Goal: Check status: Check status

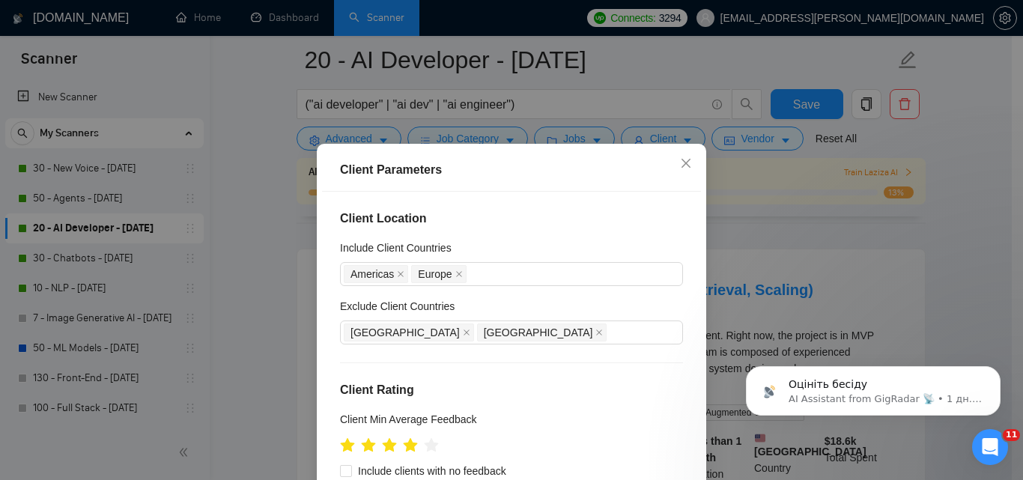
scroll to position [72, 0]
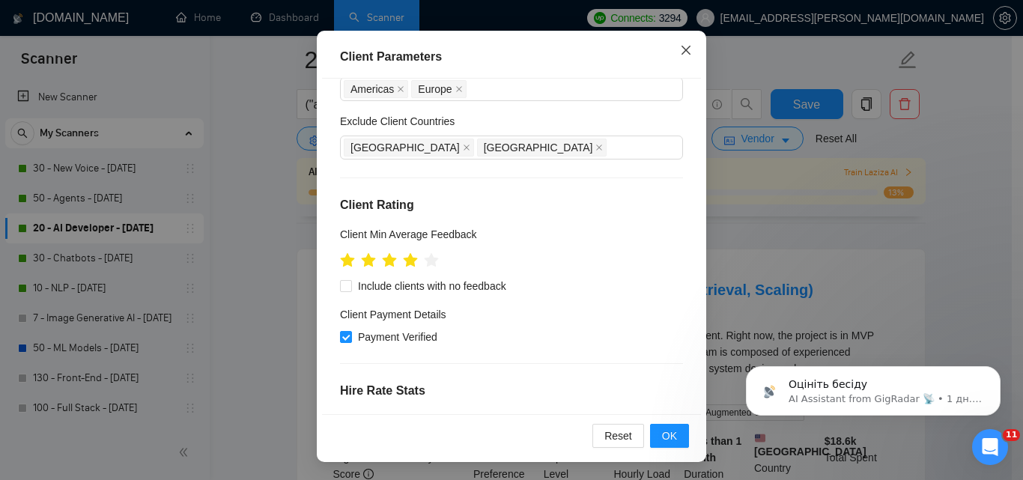
click at [682, 45] on icon "close" at bounding box center [686, 50] width 12 height 12
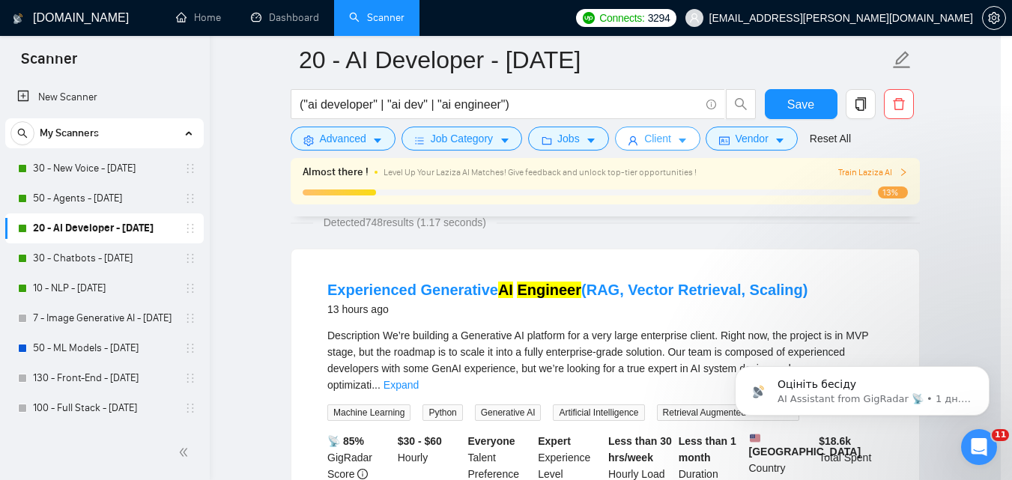
scroll to position [0, 0]
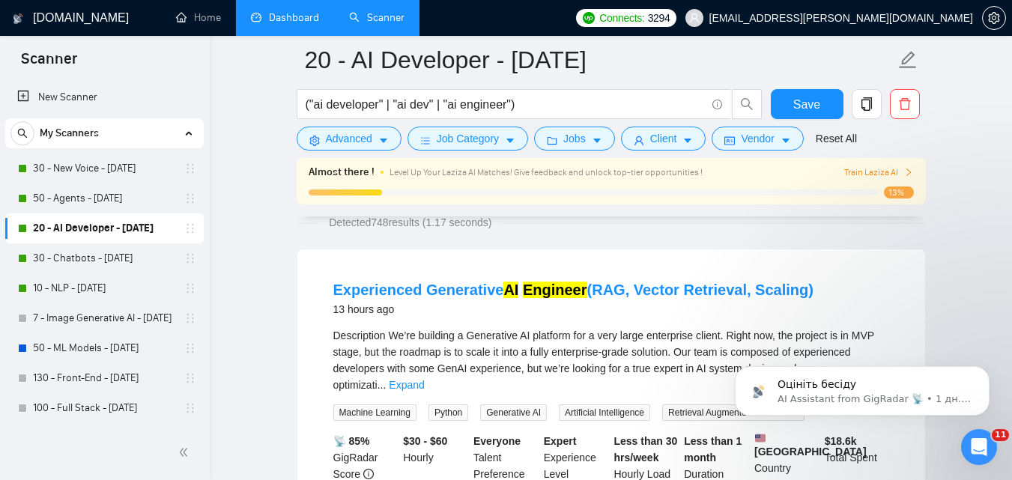
click at [303, 11] on link "Dashboard" at bounding box center [285, 17] width 68 height 13
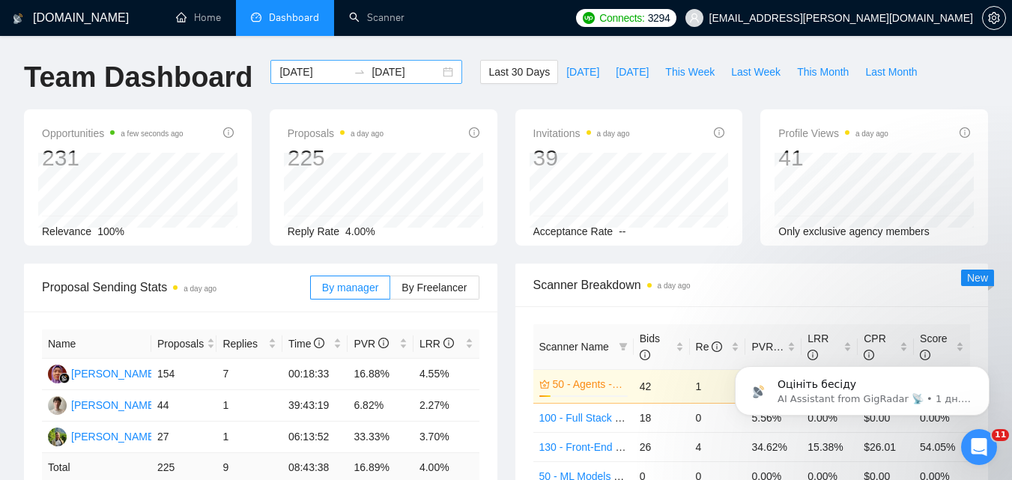
click at [331, 64] on input "[DATE]" at bounding box center [313, 72] width 68 height 16
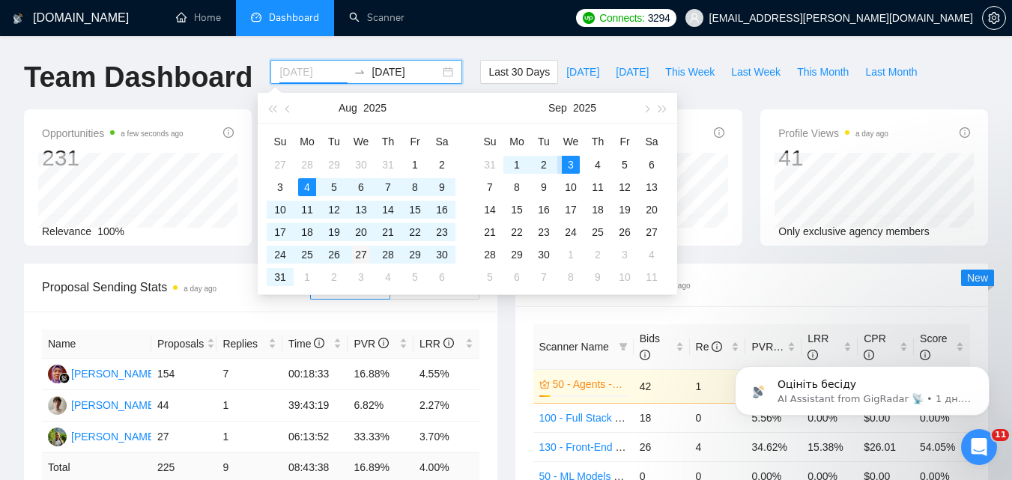
type input "[DATE]"
click at [356, 255] on div "27" at bounding box center [361, 255] width 18 height 18
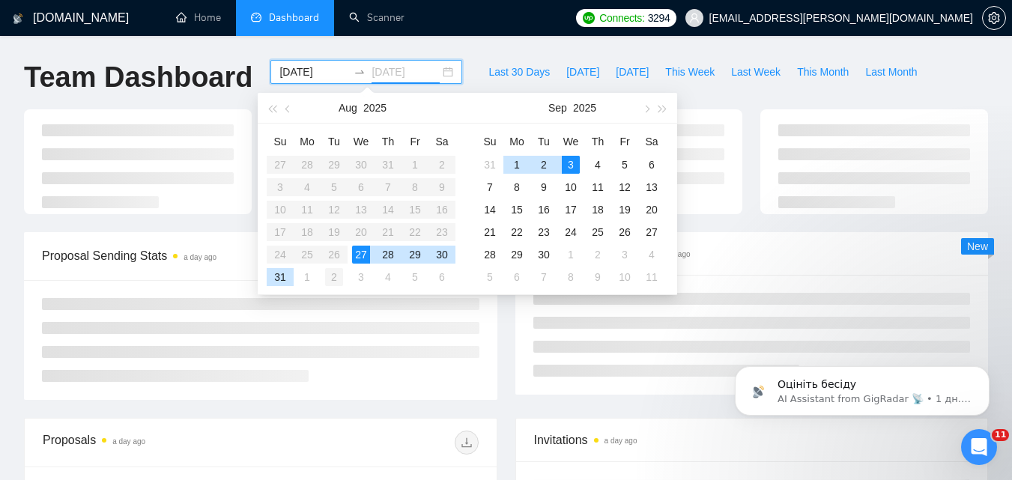
type input "[DATE]"
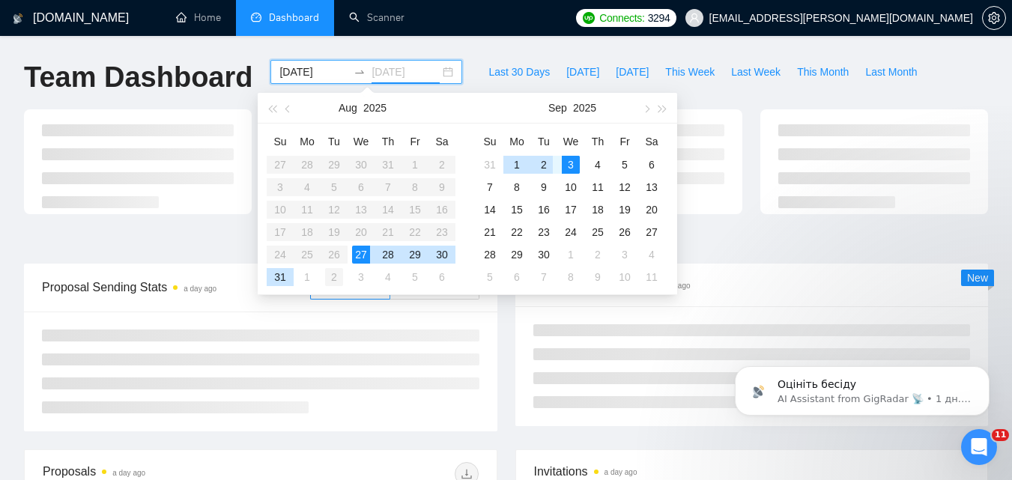
click at [337, 276] on div "2" at bounding box center [334, 277] width 18 height 18
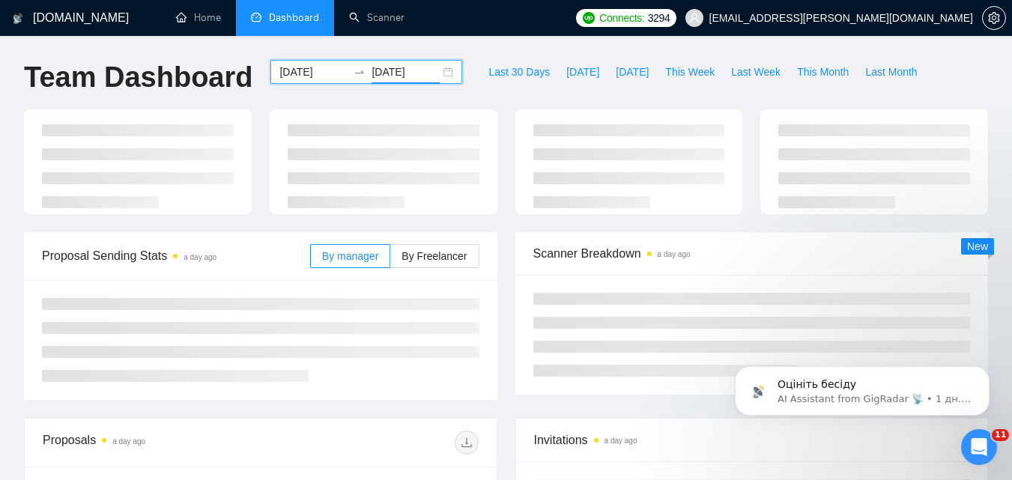
click at [422, 232] on div at bounding box center [506, 170] width 982 height 123
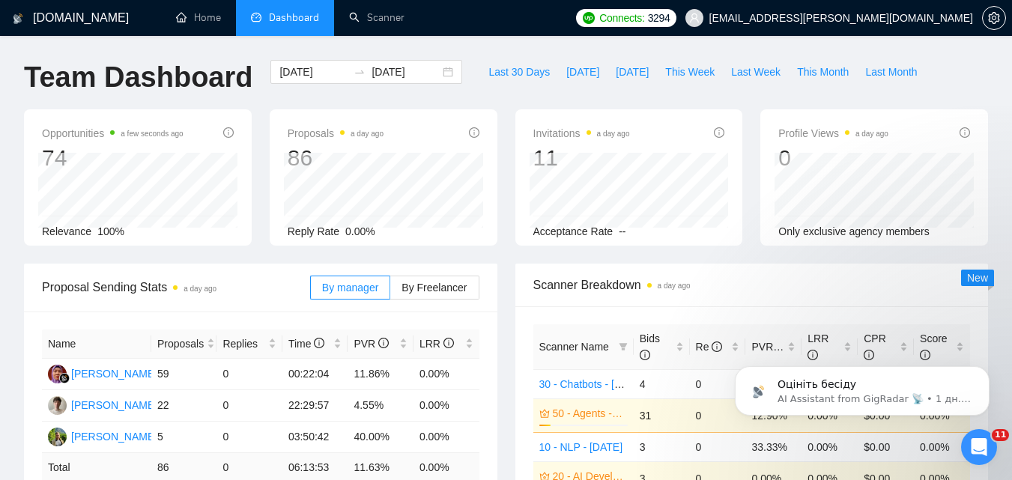
click at [422, 300] on div "By manager By Freelancer" at bounding box center [394, 288] width 169 height 48
click at [423, 291] on span "By Freelancer" at bounding box center [433, 288] width 65 height 12
click at [390, 291] on input "By Freelancer" at bounding box center [390, 291] width 0 height 0
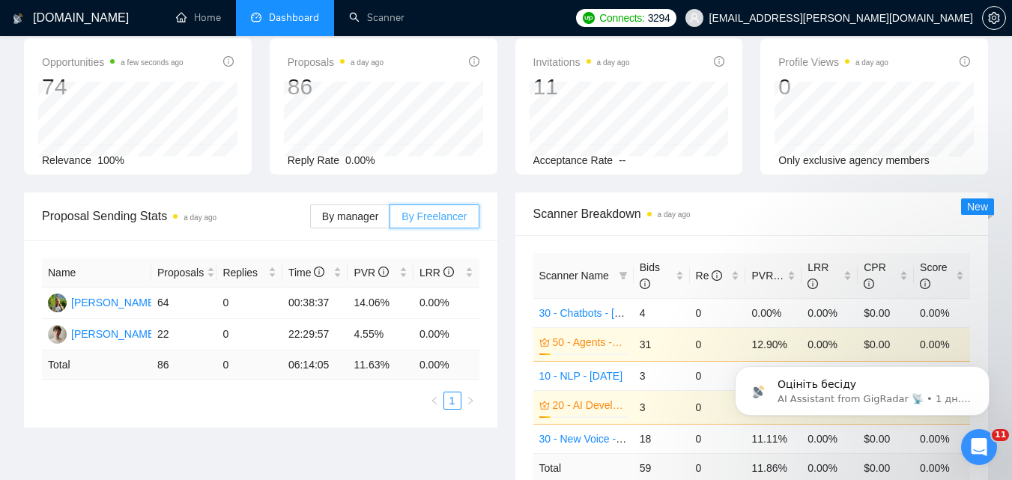
scroll to position [150, 0]
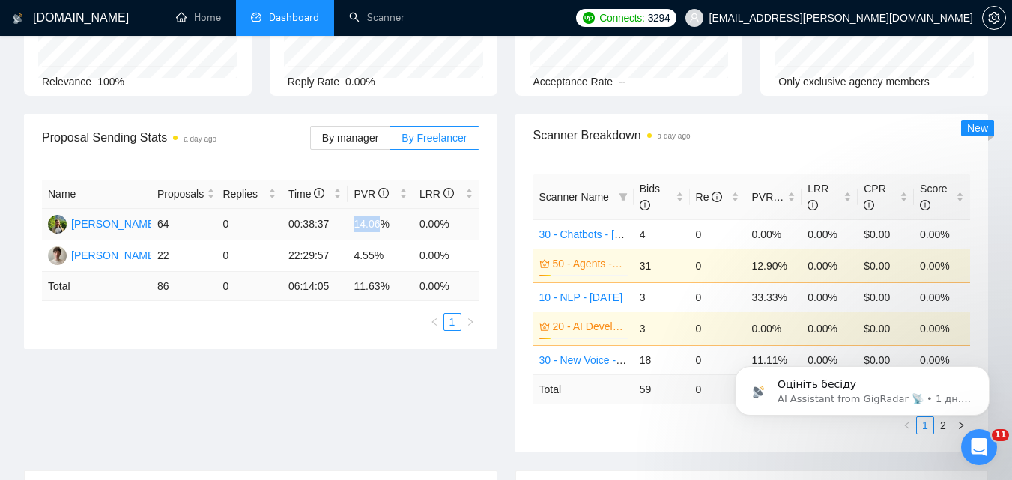
drag, startPoint x: 355, startPoint y: 223, endPoint x: 380, endPoint y: 225, distance: 24.8
click at [380, 225] on td "14.06%" at bounding box center [381, 224] width 66 height 31
copy td "14.06"
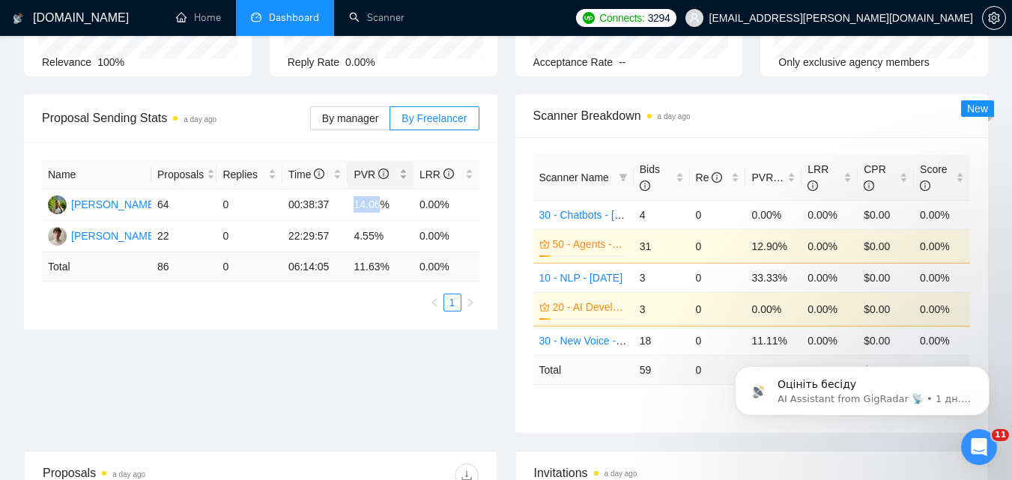
scroll to position [75, 0]
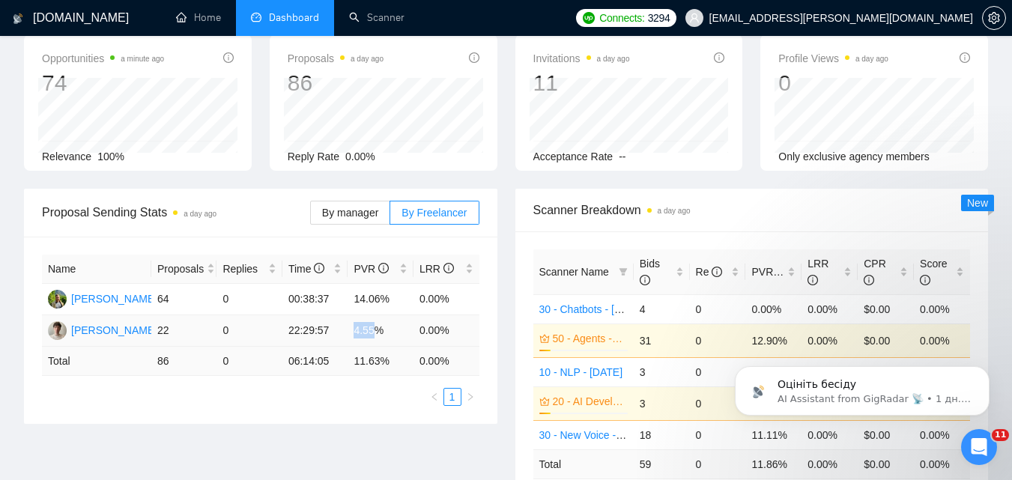
drag, startPoint x: 354, startPoint y: 333, endPoint x: 371, endPoint y: 335, distance: 17.4
click at [371, 335] on td "4.55%" at bounding box center [381, 330] width 66 height 31
copy td "4.55"
drag, startPoint x: 356, startPoint y: 360, endPoint x: 379, endPoint y: 365, distance: 23.6
click at [379, 365] on td "11.63 %" at bounding box center [381, 361] width 66 height 29
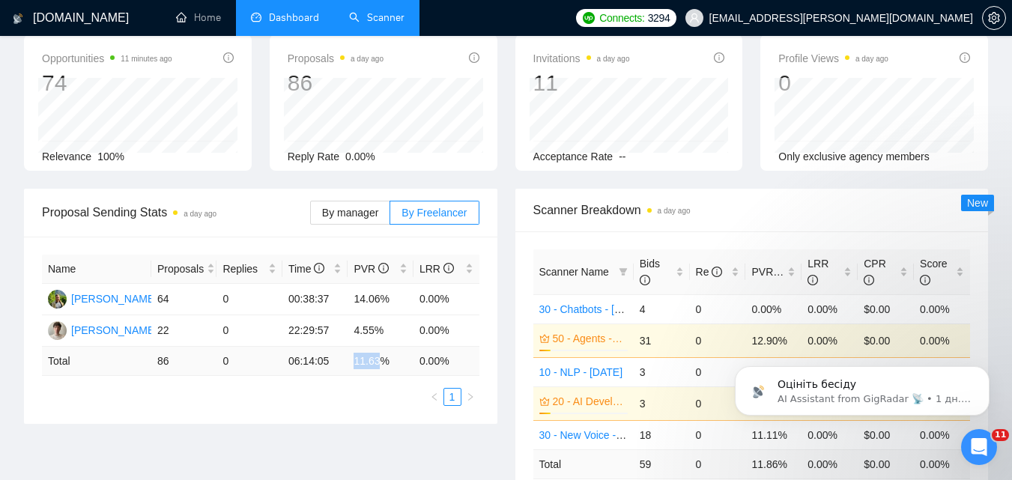
copy td "11.63"
